Goal: Task Accomplishment & Management: Manage account settings

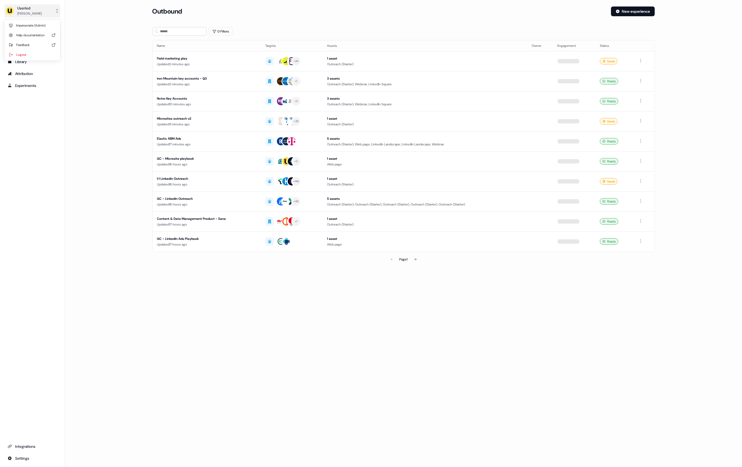
click at [19, 15] on div "[PERSON_NAME]" at bounding box center [29, 13] width 24 height 5
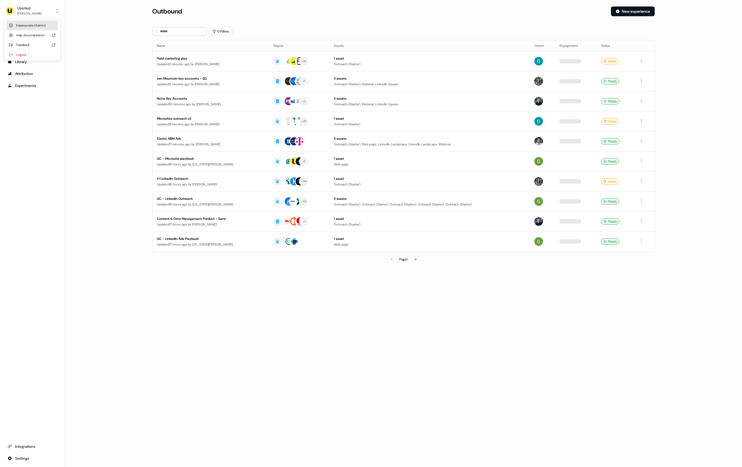
click at [23, 25] on div "Impersonate (Admin)" at bounding box center [31, 26] width 51 height 10
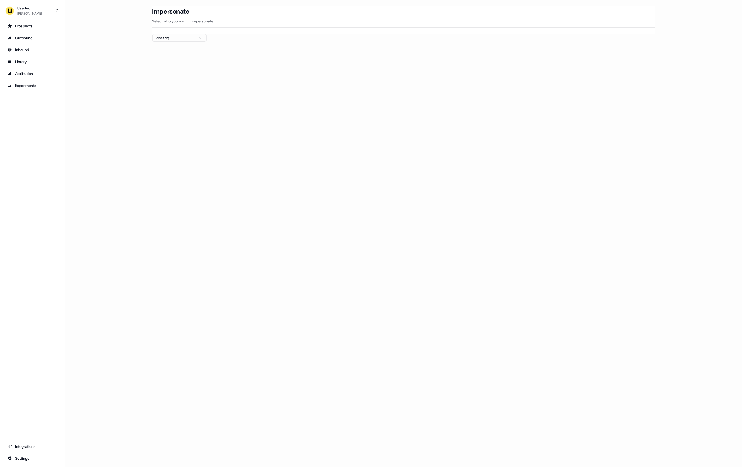
click at [188, 39] on div "Select org" at bounding box center [175, 37] width 41 height 5
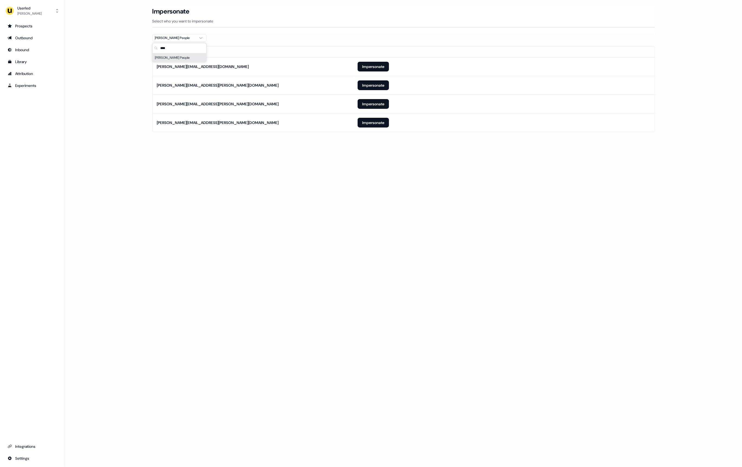
type input "****"
click at [385, 192] on div "Loading... Impersonate Select who you want to impersonate [PERSON_NAME] People …" at bounding box center [403, 233] width 677 height 467
click at [372, 126] on button "Impersonate" at bounding box center [373, 123] width 31 height 10
